Goal: Task Accomplishment & Management: Complete application form

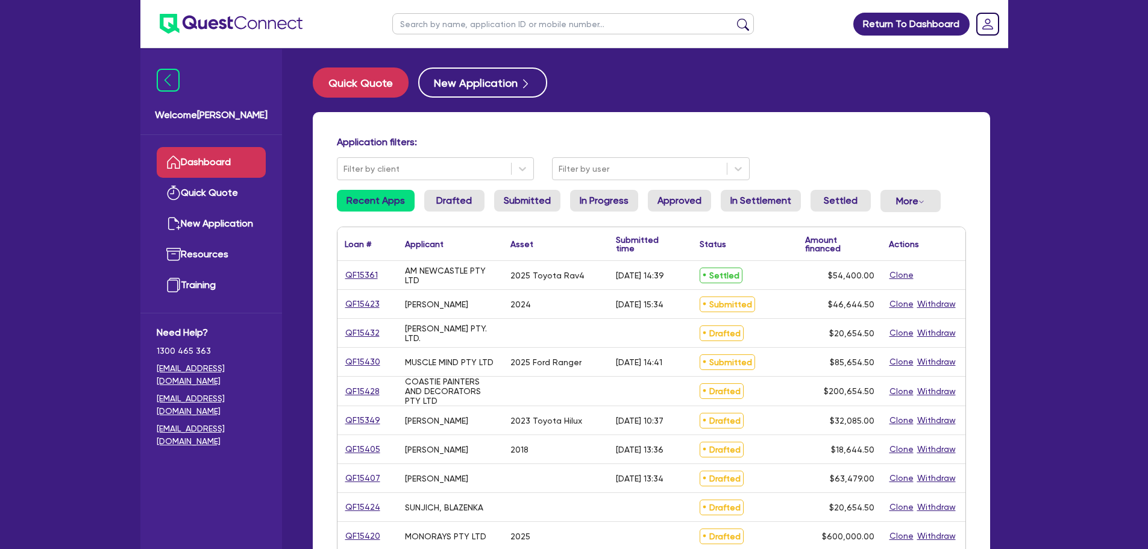
click at [420, 23] on input "text" at bounding box center [572, 23] width 361 height 21
type input "amb"
click at [733, 18] on button "submit" at bounding box center [742, 26] width 19 height 17
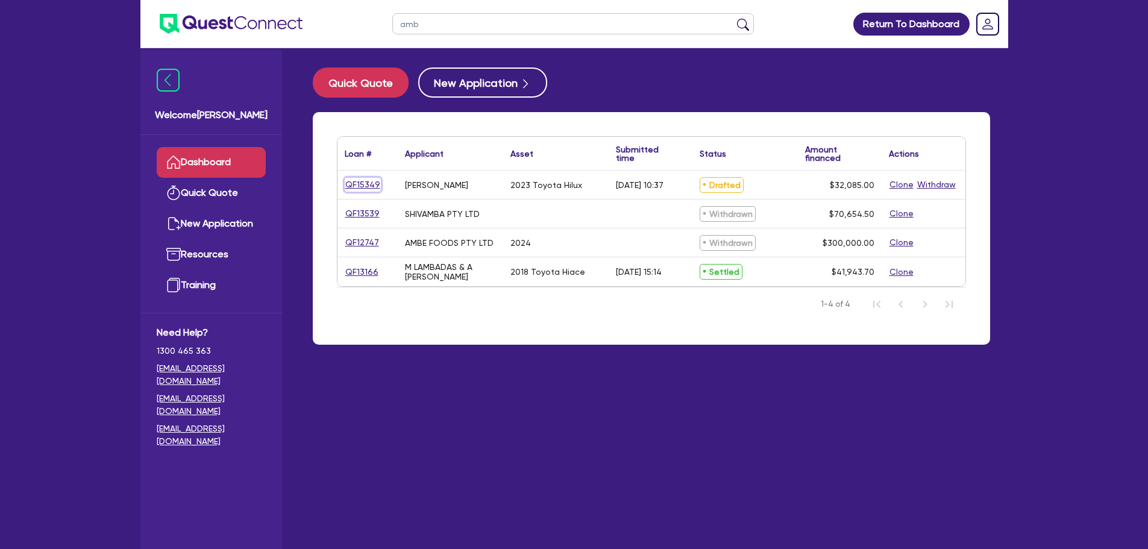
click at [352, 183] on link "QF15349" at bounding box center [363, 185] width 36 height 14
select select "Other"
select select "CARS_AND_LIGHT_TRUCKS"
select select "PASSENGER_VEHICLES"
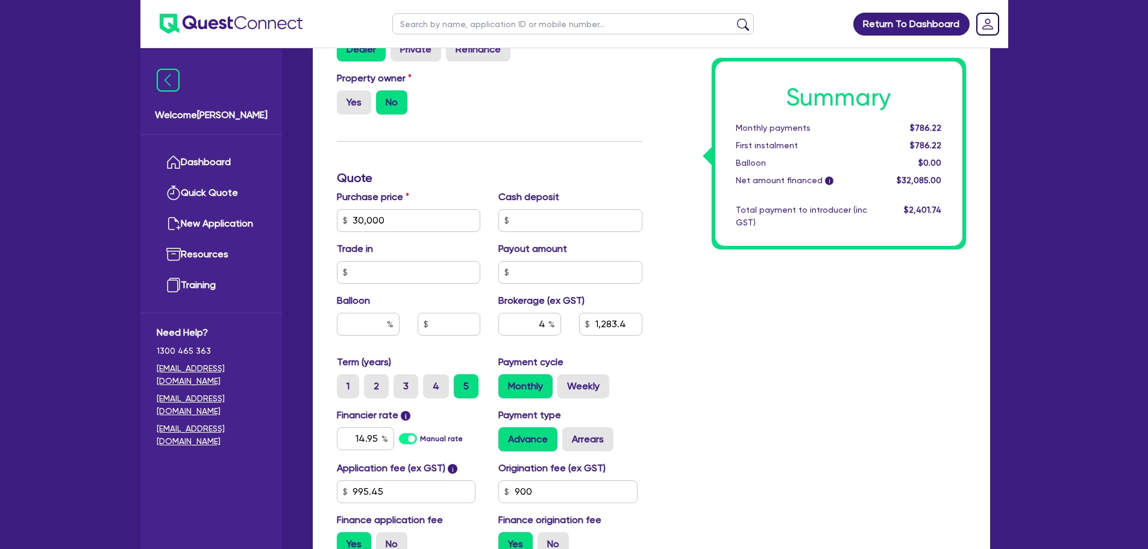
scroll to position [465, 0]
click at [416, 226] on input "30,000" at bounding box center [409, 219] width 144 height 23
type input "3,000"
type input "1,283.4"
type input "300"
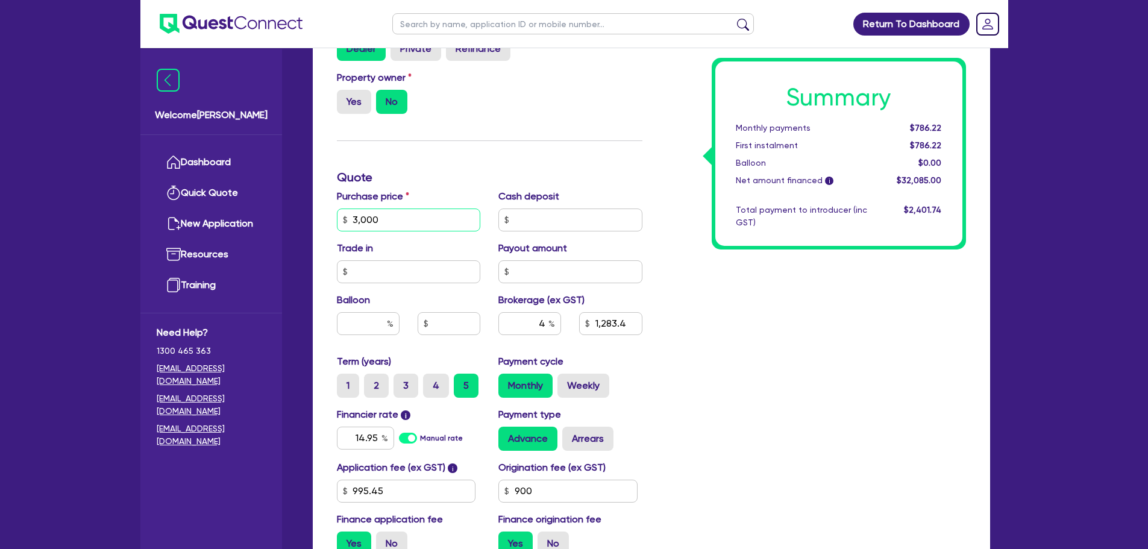
type input "1,283.4"
type input "30"
type input "1,283.4"
type input "3"
type input "1,283.4"
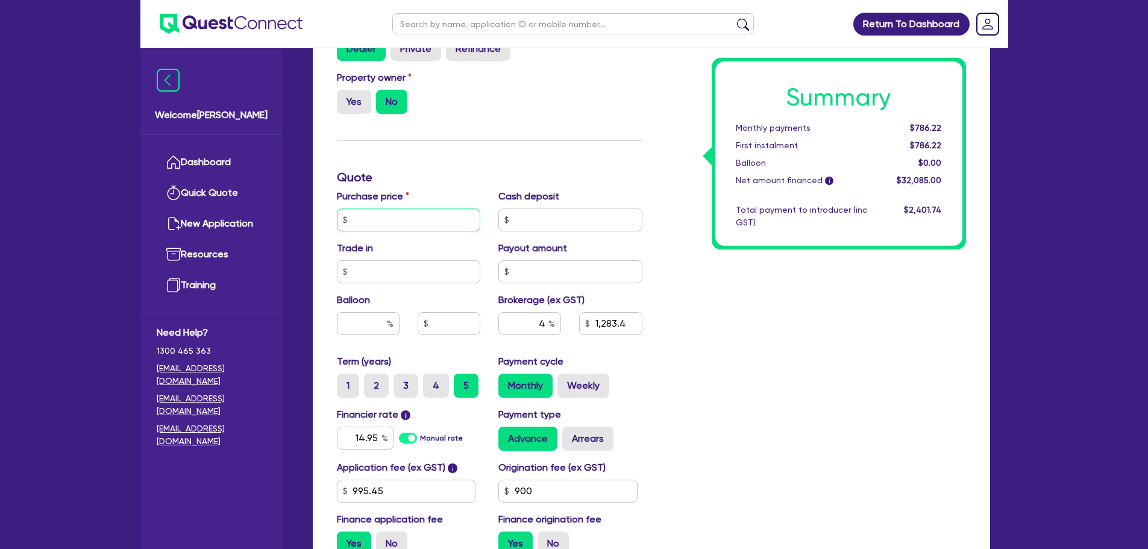
type input "1,283.4"
type input "2"
type input "1,283.4"
type input "25"
type input "1,283.4"
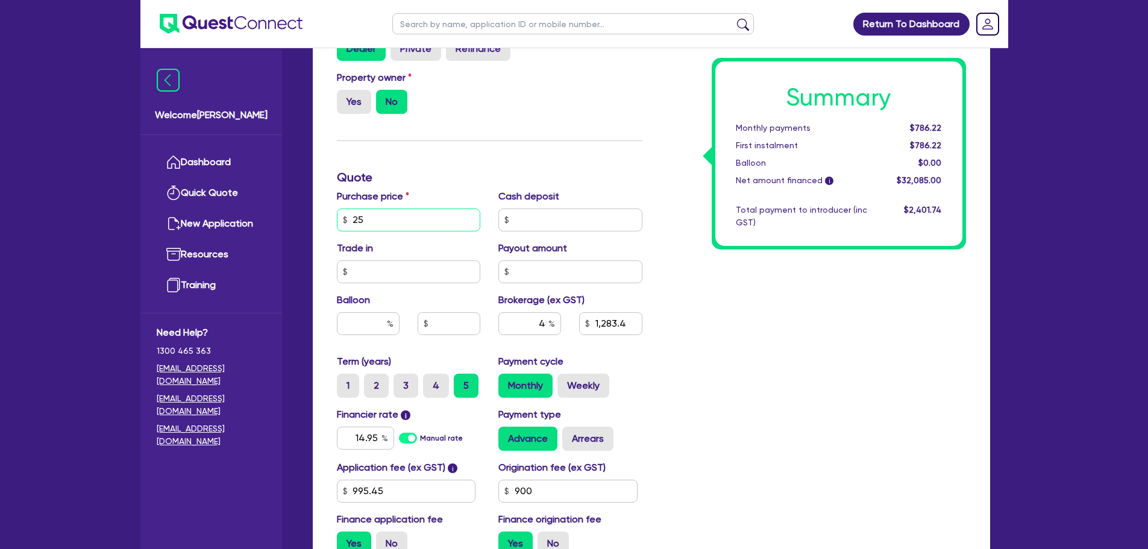
type input "258"
type input "1,283.4"
type input "2,588"
type input "1,283.4"
type input "25,888"
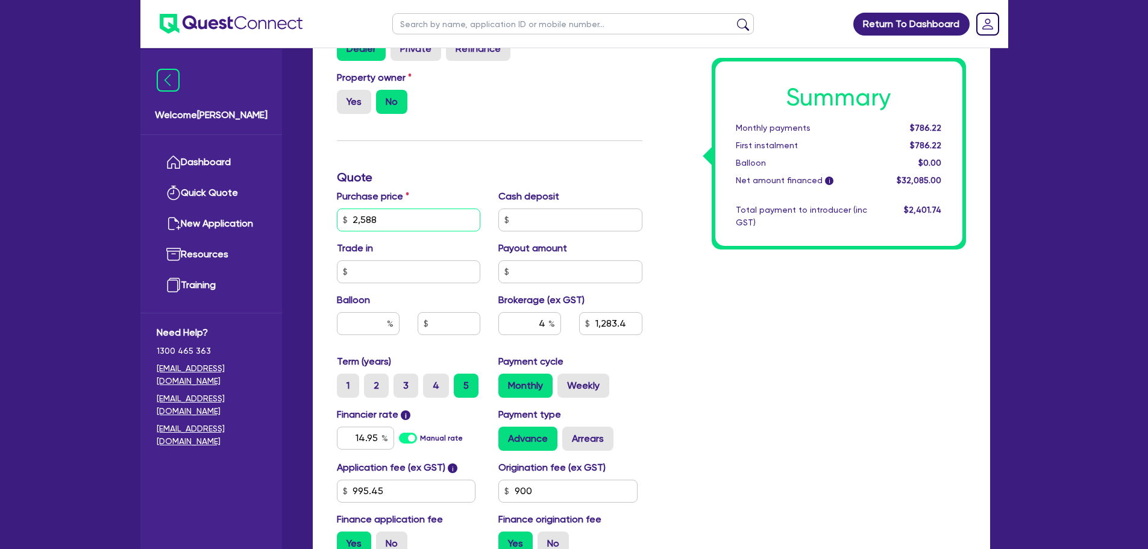
type input "1,283.4"
type input "25,888"
click at [477, 180] on h3 "Quote" at bounding box center [489, 177] width 305 height 14
type input "1,118.92"
type input "14.9"
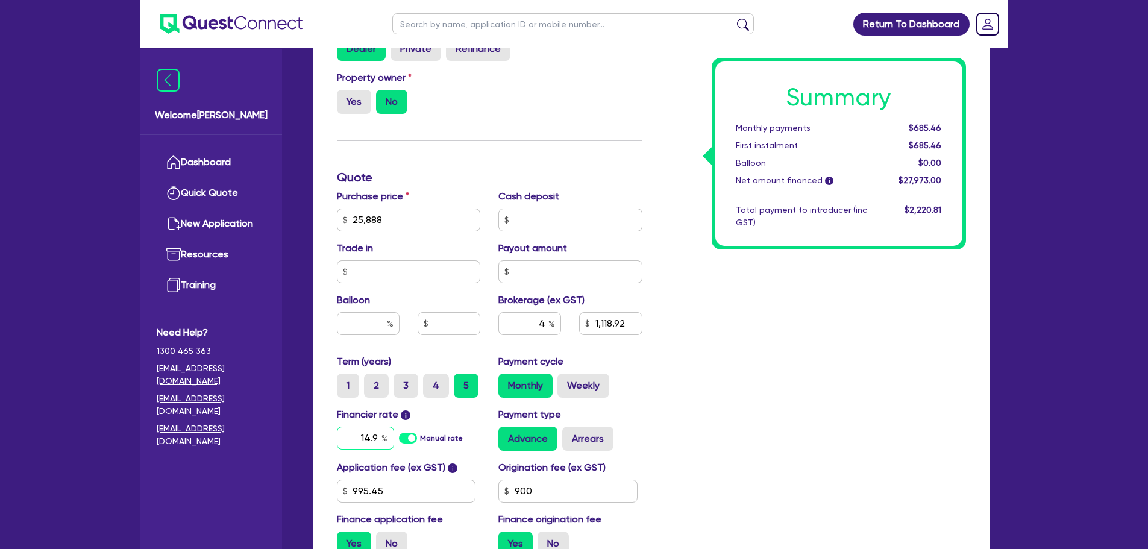
click at [380, 439] on input "14.9" at bounding box center [365, 438] width 57 height 23
type input "1,118.92"
type input "14."
type input "1,118.92"
type input "14"
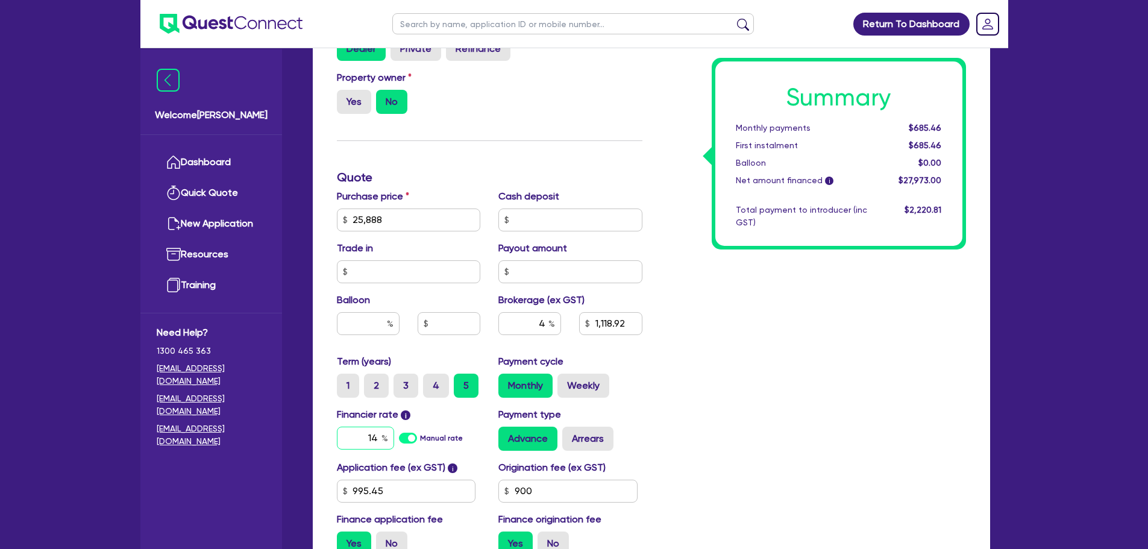
type input "1,118.92"
type input "1"
type input "1,118.92"
type input "13"
type input "1,118.92"
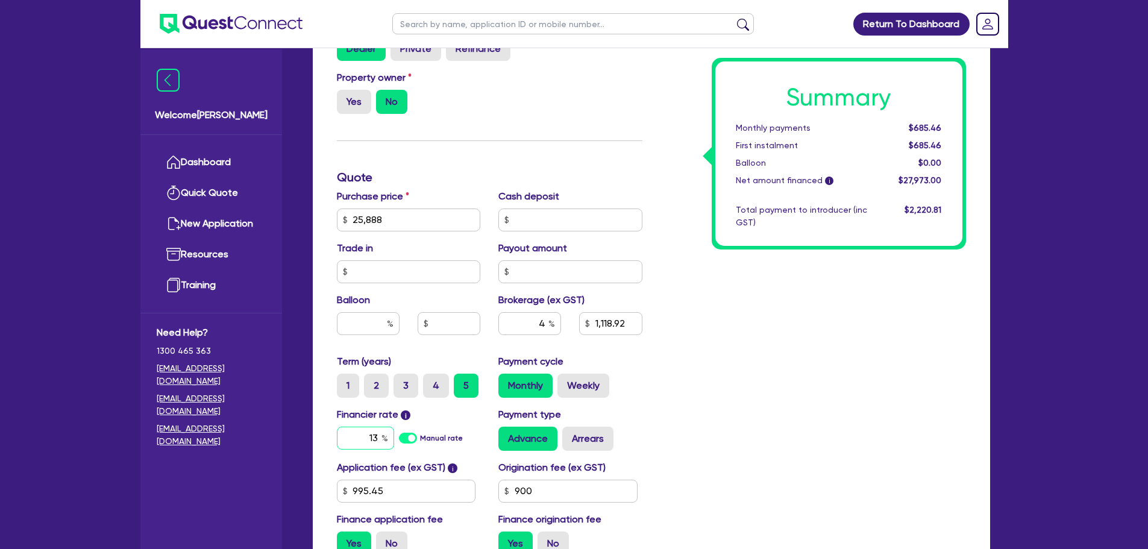
type input "13."
type input "1,118.92"
type input "13.8"
type input "1,118.92"
type input "13."
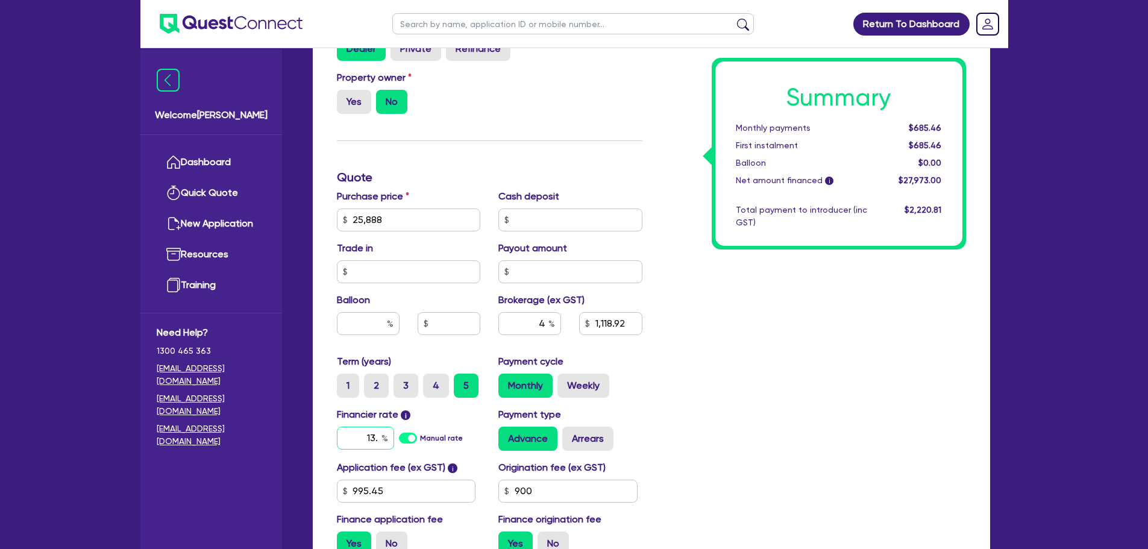
type input "1,118.92"
type input "13.9"
type input "1,118.92"
type input "13.95"
type input "1,118.92"
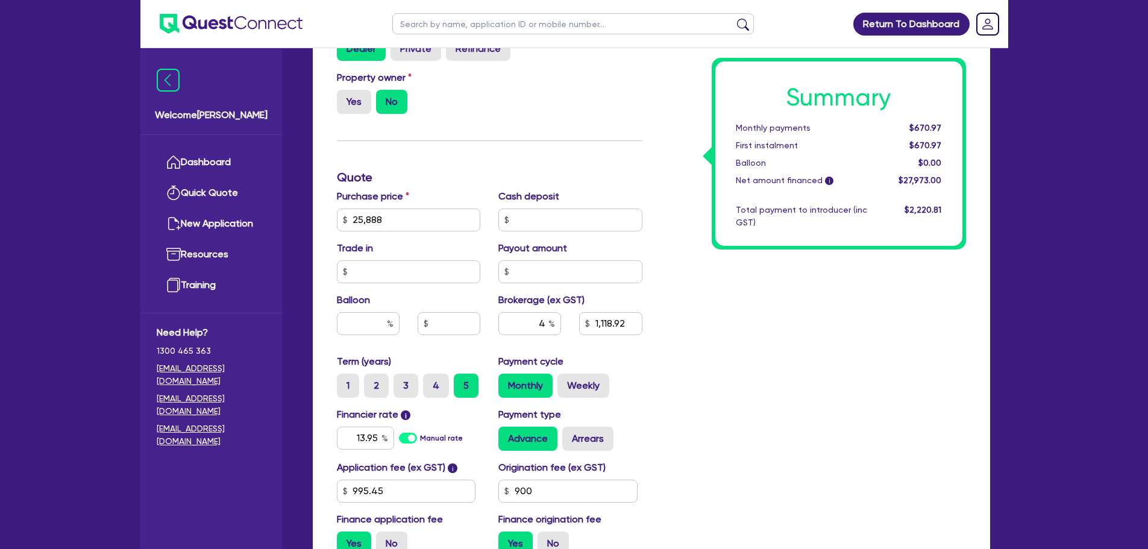
click at [809, 386] on div "Summary Monthly payments $670.97 First instalment $670.97 Balloon $0.00 Net amo…" at bounding box center [813, 177] width 324 height 775
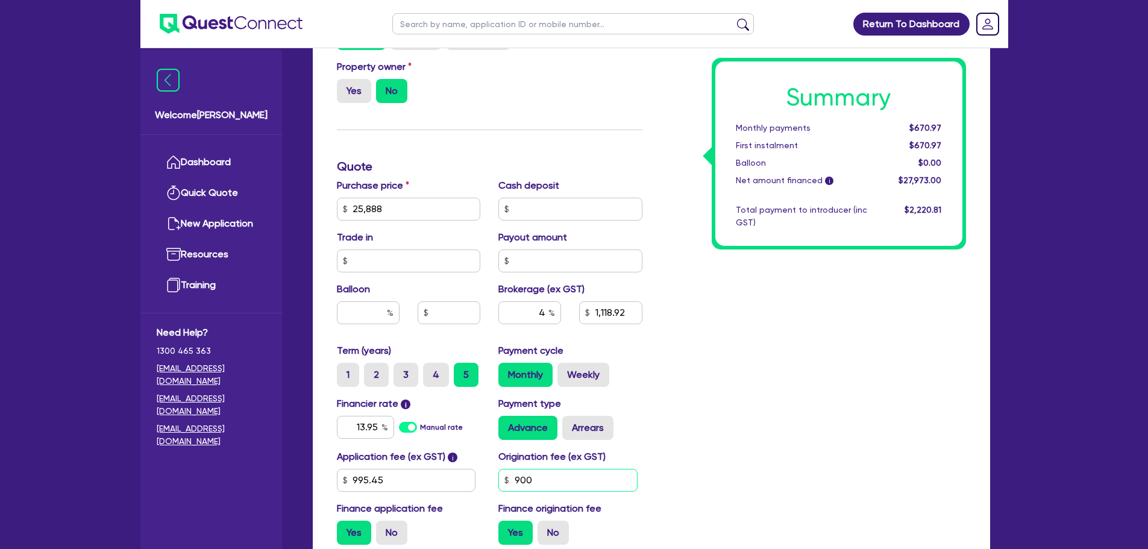
click at [610, 480] on input "900" at bounding box center [567, 480] width 139 height 23
drag, startPoint x: 705, startPoint y: 458, endPoint x: 678, endPoint y: 374, distance: 88.6
click at [678, 374] on div "Summary Monthly payments $670.97 First instalment $670.97 Balloon $0.00 Net amo…" at bounding box center [813, 166] width 324 height 775
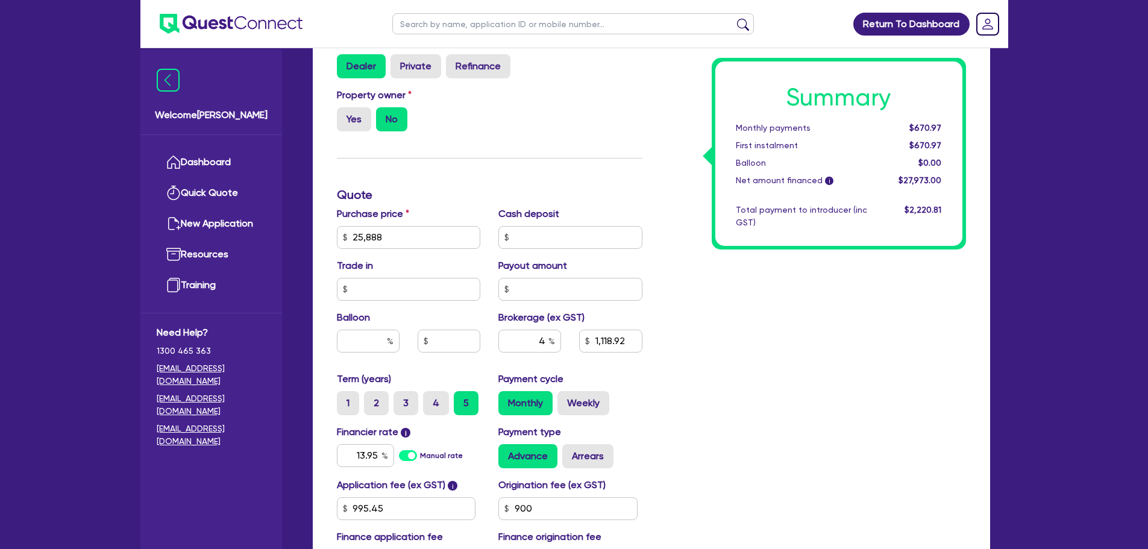
scroll to position [0, 0]
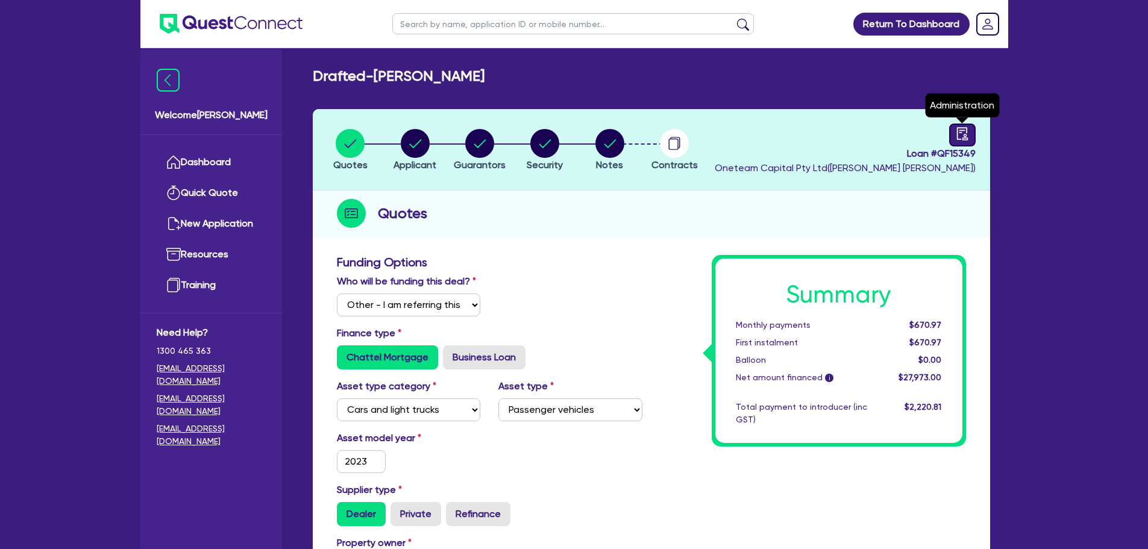
click at [951, 134] on div at bounding box center [962, 135] width 27 height 23
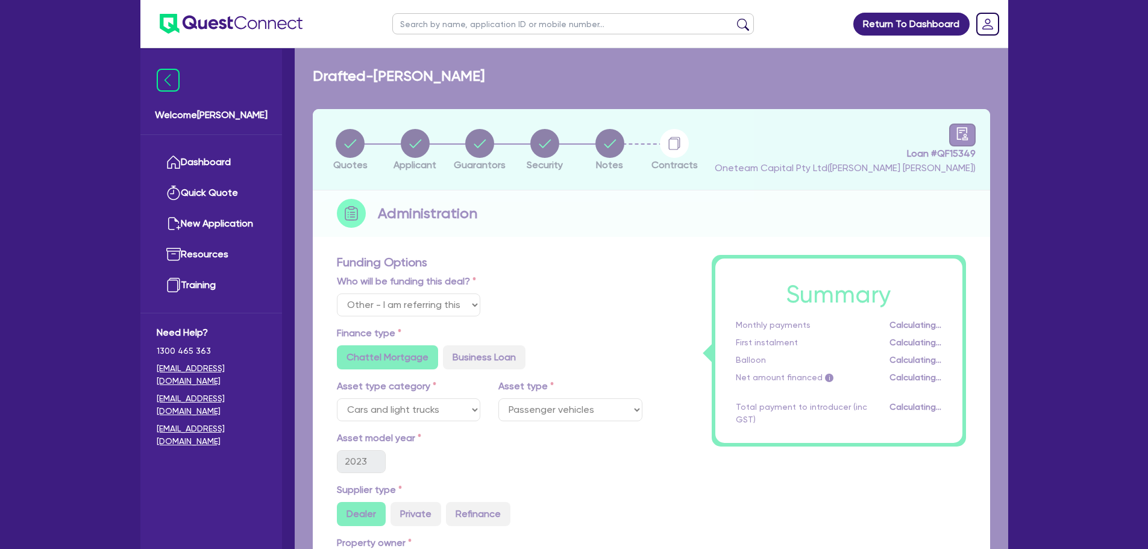
select select "DRAFTED_AMENDED"
select select "Finance One"
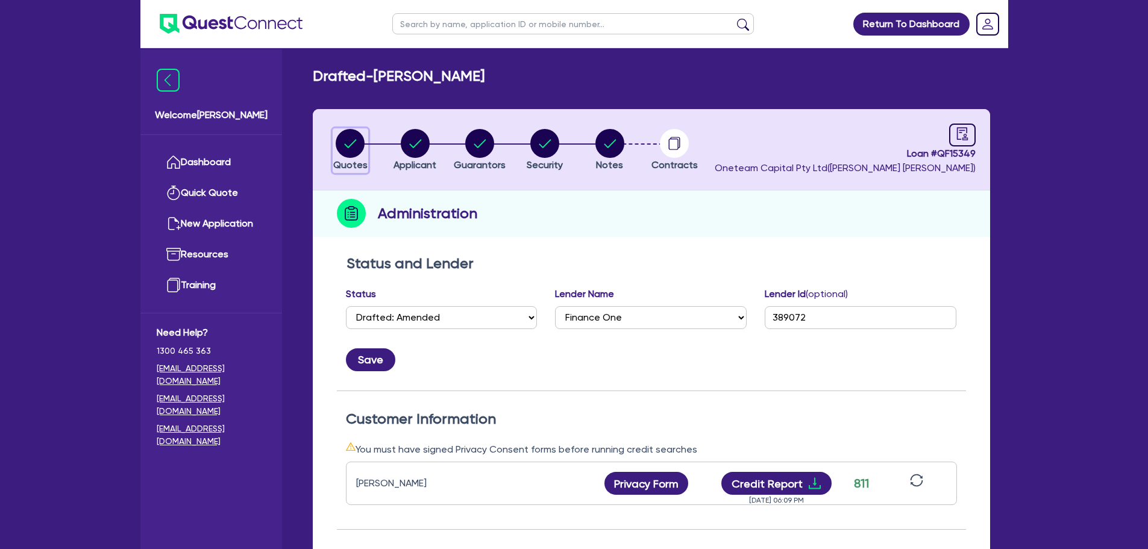
click at [357, 144] on circle "button" at bounding box center [350, 143] width 29 height 29
select select "Other"
select select "CARS_AND_LIGHT_TRUCKS"
select select "PASSENGER_VEHICLES"
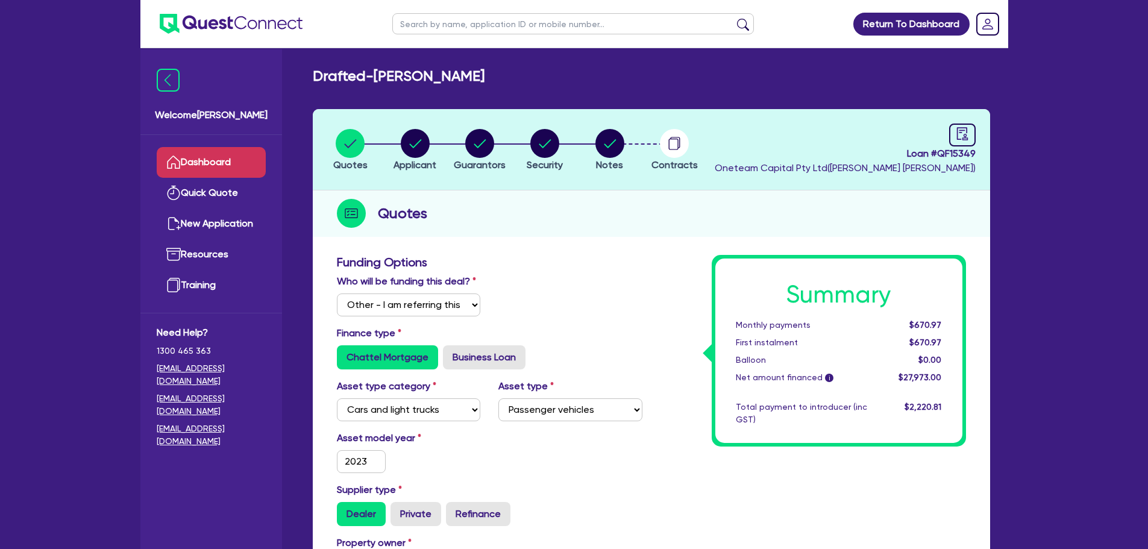
click at [222, 171] on link "Dashboard" at bounding box center [211, 162] width 109 height 31
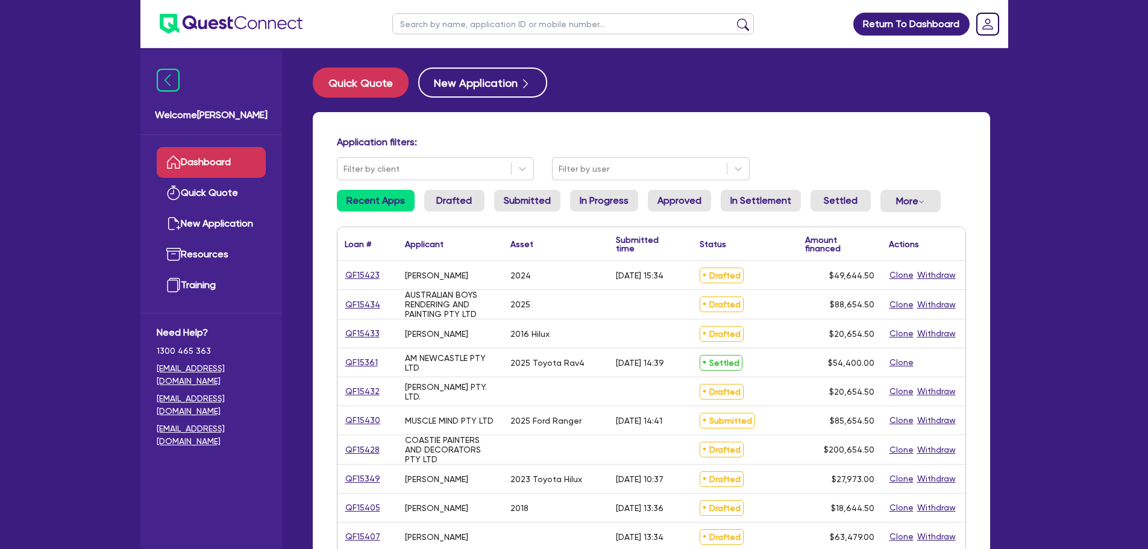
click at [426, 13] on input "text" at bounding box center [572, 23] width 361 height 21
type input "amber"
click at [733, 18] on button "submit" at bounding box center [742, 26] width 19 height 17
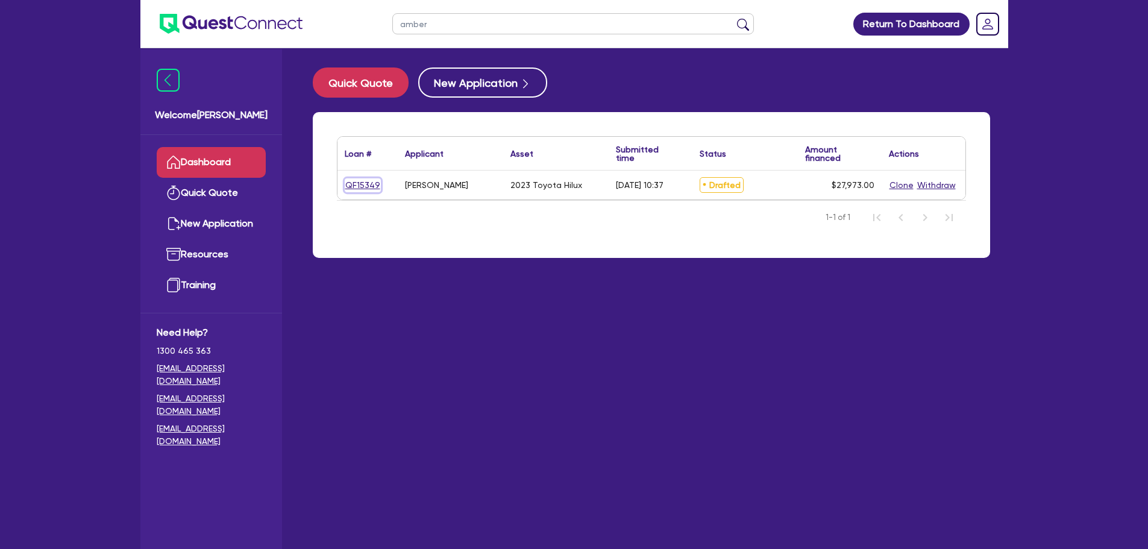
click at [359, 186] on link "QF15349" at bounding box center [363, 185] width 36 height 14
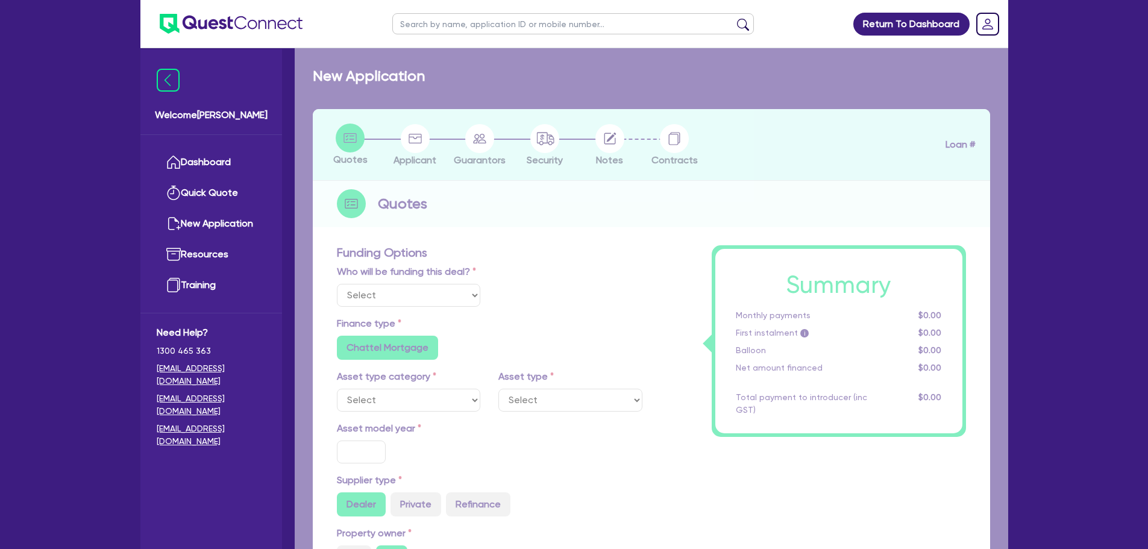
select select "Other"
select select "CARS_AND_LIGHT_TRUCKS"
type input "2023"
type input "25,888"
type input "4"
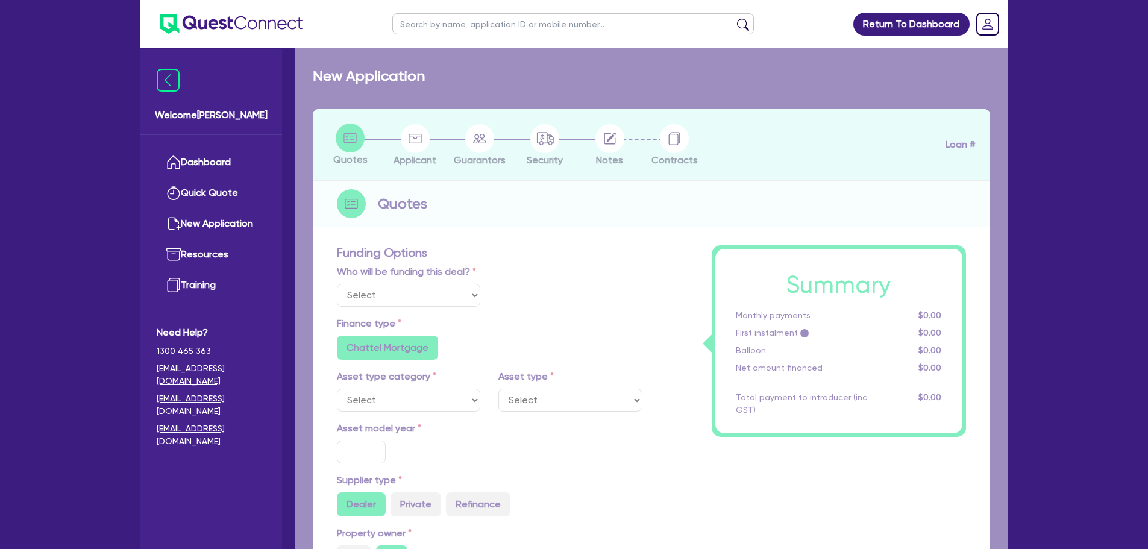
type input "1,118.92"
type input "13.95"
type input "995.45"
type input "900"
radio input "true"
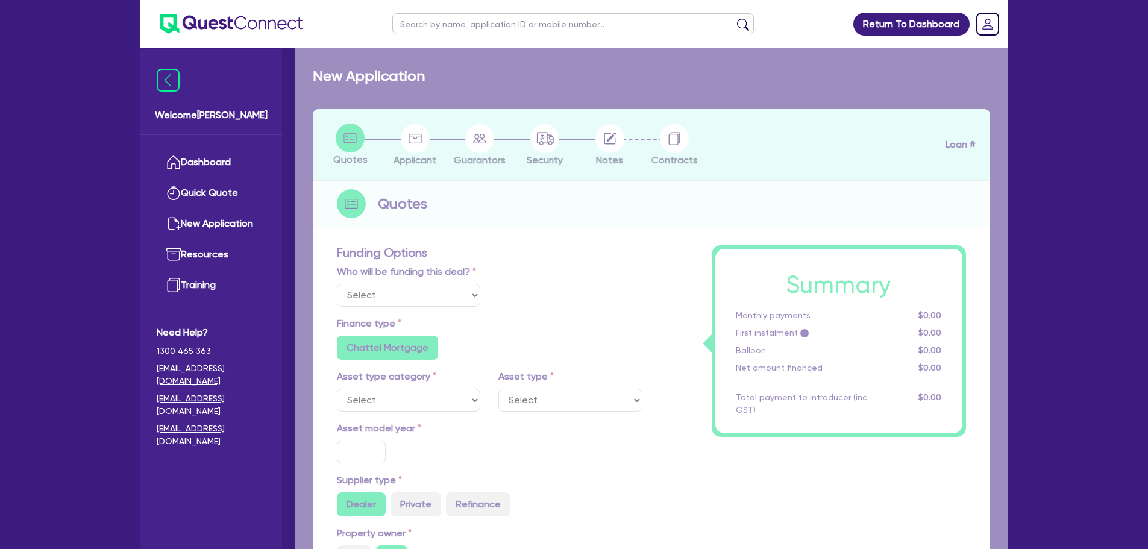
radio input "true"
select select "PASSENGER_VEHICLES"
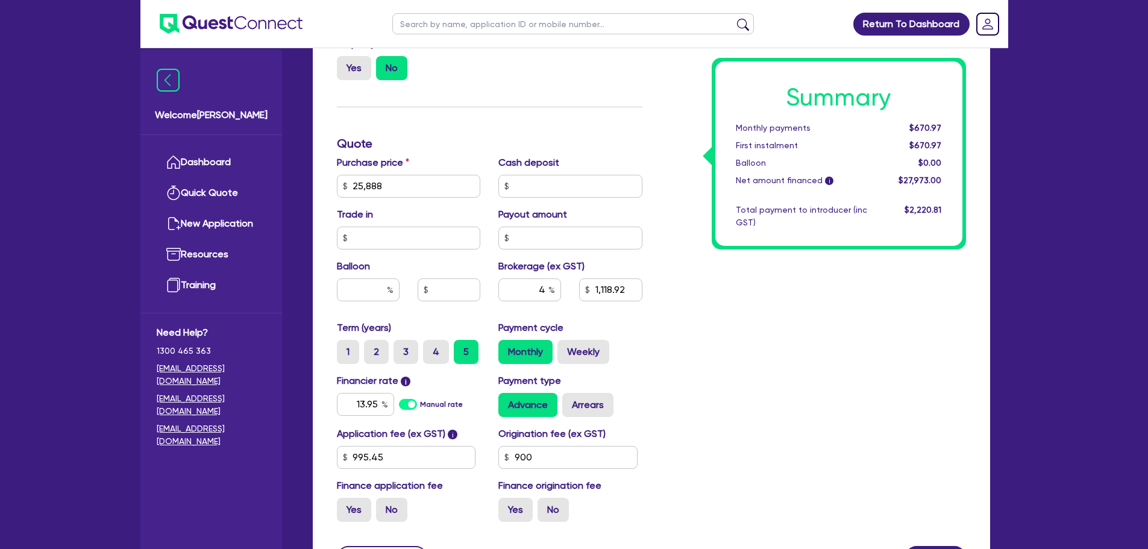
scroll to position [499, 0]
click at [547, 295] on input "4" at bounding box center [529, 289] width 63 height 23
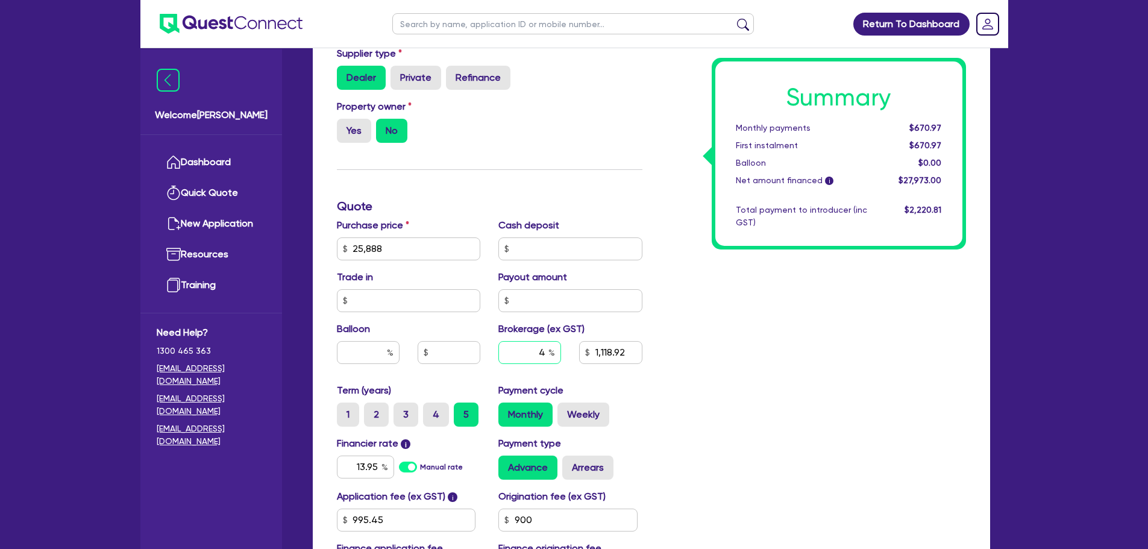
scroll to position [439, 0]
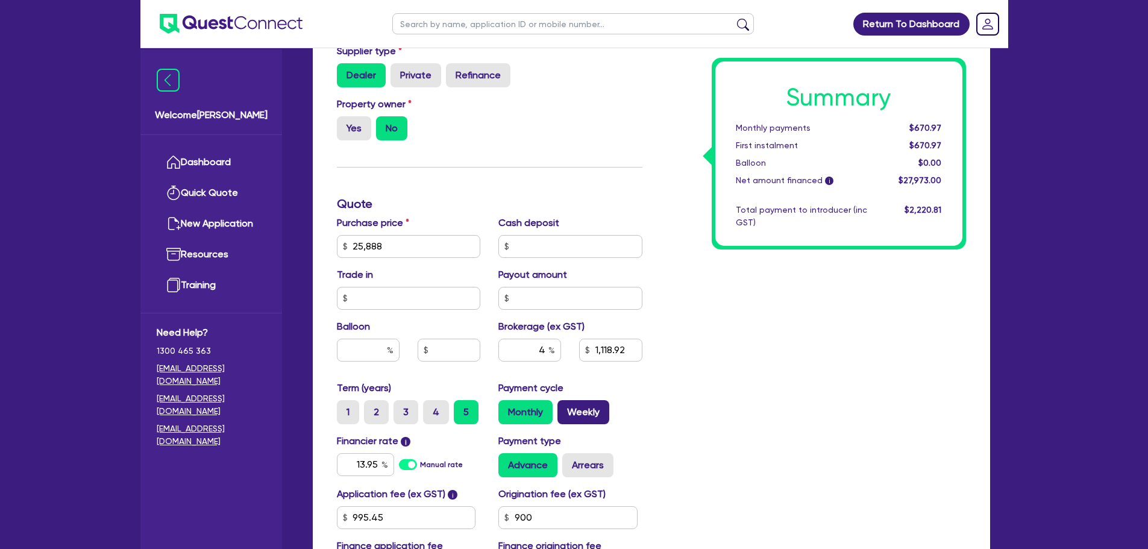
type input "25,888"
type input "1,118.92"
type input "25,888"
type input "1,118.92"
click at [570, 402] on label "Weekly" at bounding box center [583, 412] width 52 height 24
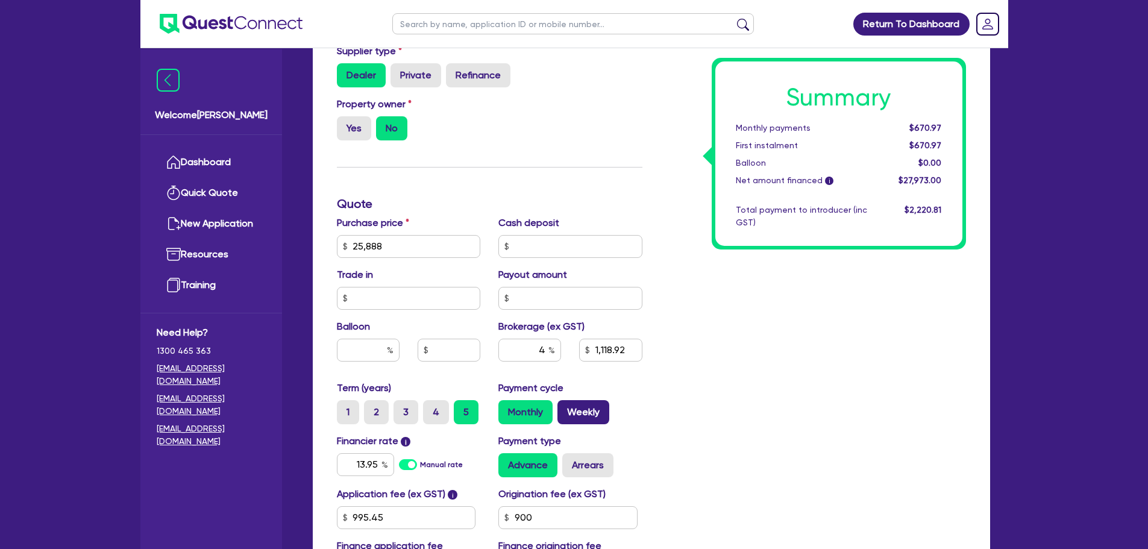
click at [565, 402] on input "Weekly" at bounding box center [561, 404] width 8 height 8
radio input "true"
type input "25,888"
type input "1,118.92"
type input "25,888"
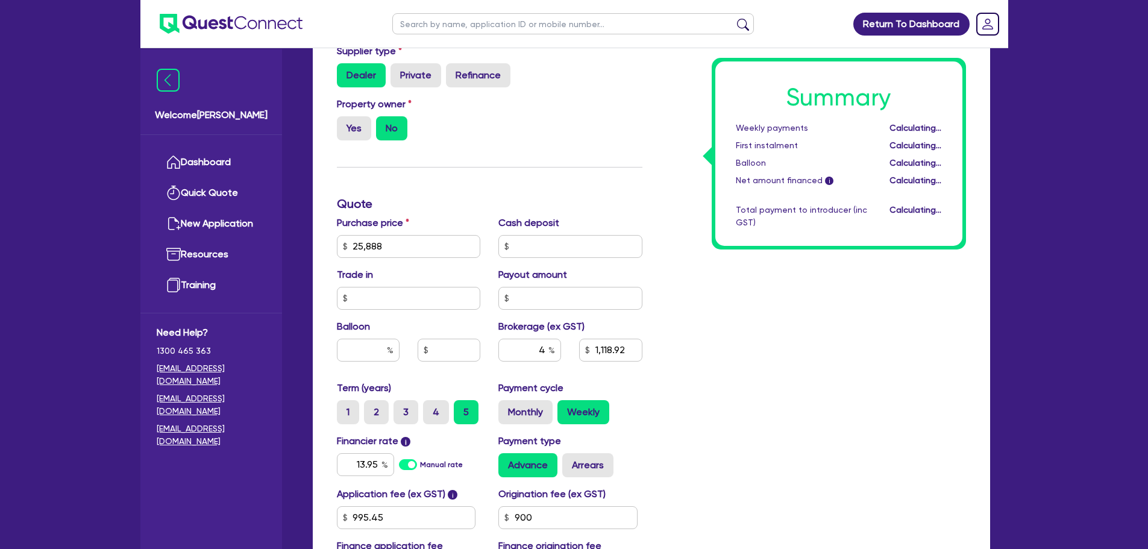
type input "1,118.92"
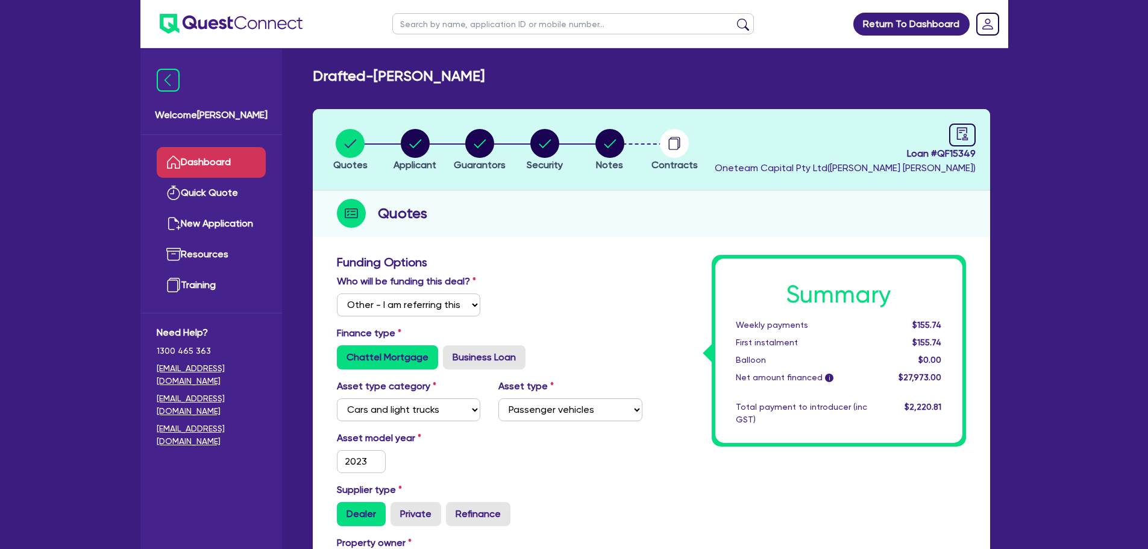
click at [216, 155] on link "Dashboard" at bounding box center [211, 162] width 109 height 31
